Goal: Task Accomplishment & Management: Complete application form

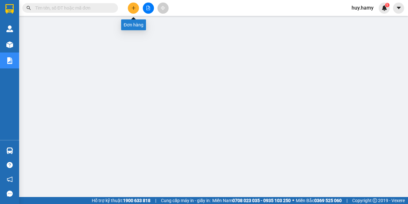
click at [132, 8] on icon "plus" at bounding box center [133, 8] width 4 height 4
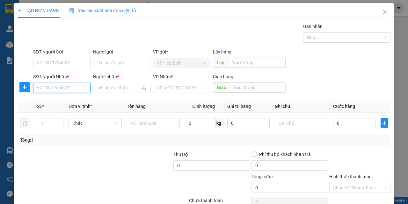
click at [61, 89] on input "SĐT Người Nhận *" at bounding box center [61, 88] width 57 height 10
click at [58, 100] on div "0966811811 - THẢO" at bounding box center [61, 100] width 49 height 7
type input "0966811811"
type input "THẢO"
type input "50.000"
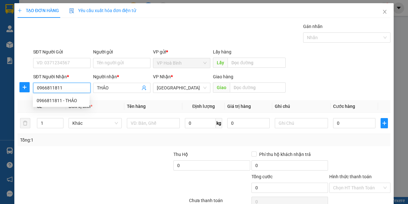
type input "50.000"
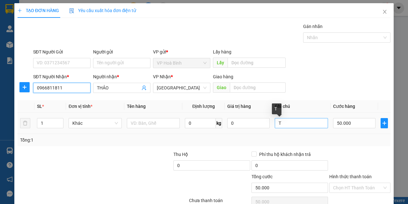
type input "0966811811"
drag, startPoint x: 292, startPoint y: 124, endPoint x: 270, endPoint y: 129, distance: 21.9
click at [272, 129] on td "T" at bounding box center [301, 123] width 58 height 21
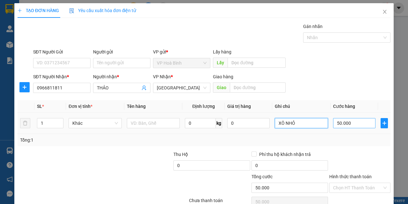
type input "XÔ NHỎ"
click at [336, 125] on input "50.000" at bounding box center [354, 123] width 42 height 10
type input "4"
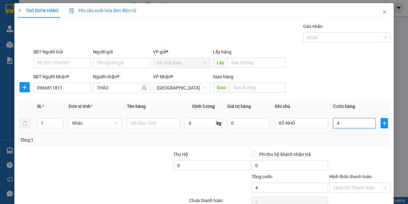
type input "40"
type input "400"
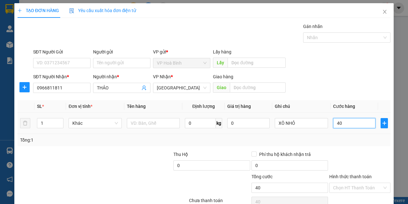
type input "400"
type input "4.000"
type input "40.000"
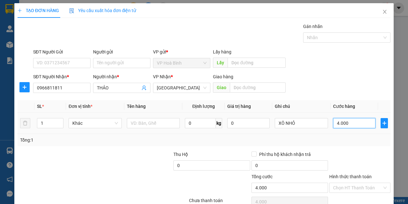
type input "40.000"
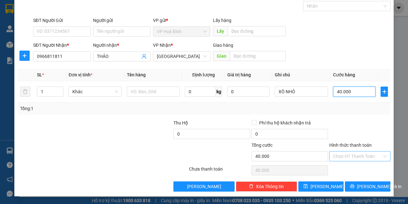
type input "40.000"
click at [346, 157] on input "Hình thức thanh toán" at bounding box center [357, 157] width 49 height 10
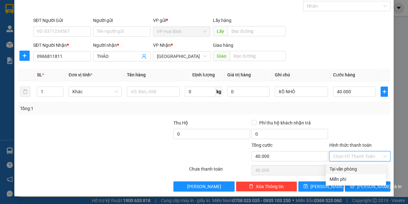
click at [349, 169] on div "Tại văn phòng" at bounding box center [356, 169] width 53 height 7
type input "0"
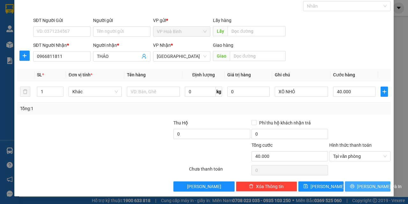
click at [359, 183] on span "[PERSON_NAME] và In" at bounding box center [379, 186] width 45 height 7
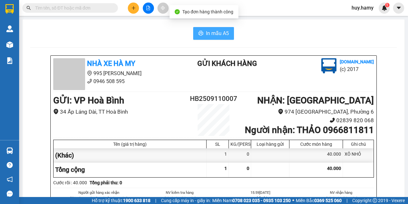
click at [211, 36] on span "In mẫu A5" at bounding box center [217, 33] width 23 height 8
click at [210, 30] on span "In mẫu A5" at bounding box center [217, 33] width 23 height 8
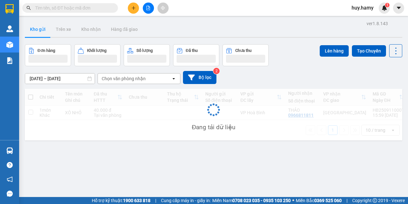
click at [136, 9] on icon "plus" at bounding box center [133, 8] width 4 height 4
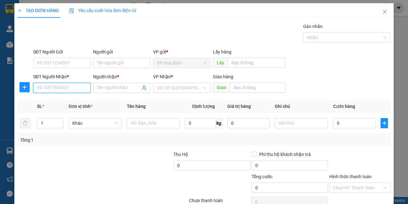
click at [71, 88] on input "SĐT Người Nhận *" at bounding box center [61, 88] width 57 height 10
type input "0919340123"
click at [65, 99] on div "0919340123 - [PERSON_NAME]" at bounding box center [68, 100] width 63 height 7
type input "[PERSON_NAME]"
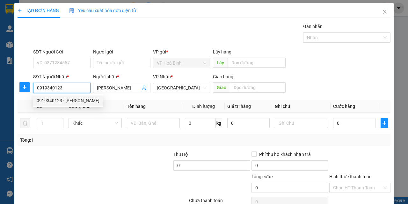
type input "70.000"
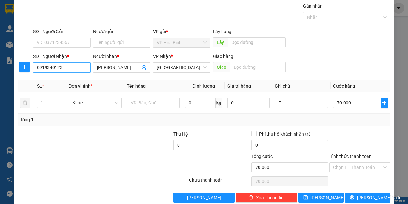
scroll to position [32, 0]
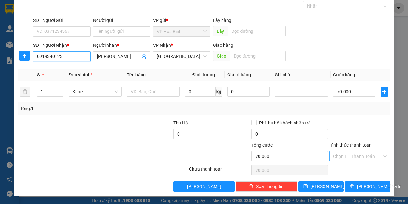
type input "0919340123"
click at [353, 152] on input "Hình thức thanh toán" at bounding box center [357, 157] width 49 height 10
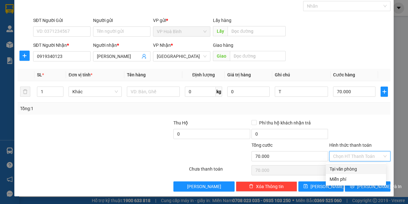
click at [354, 167] on div "Tại văn phòng" at bounding box center [356, 169] width 53 height 7
type input "0"
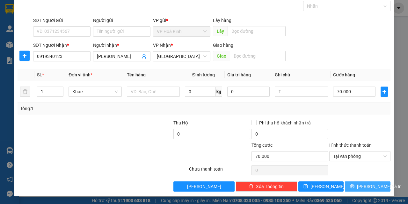
click at [355, 186] on icon "printer" at bounding box center [352, 186] width 4 height 4
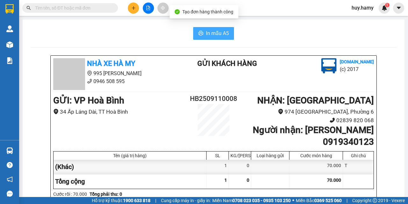
click at [209, 35] on span "In mẫu A5" at bounding box center [217, 33] width 23 height 8
